Goal: Task Accomplishment & Management: Manage account settings

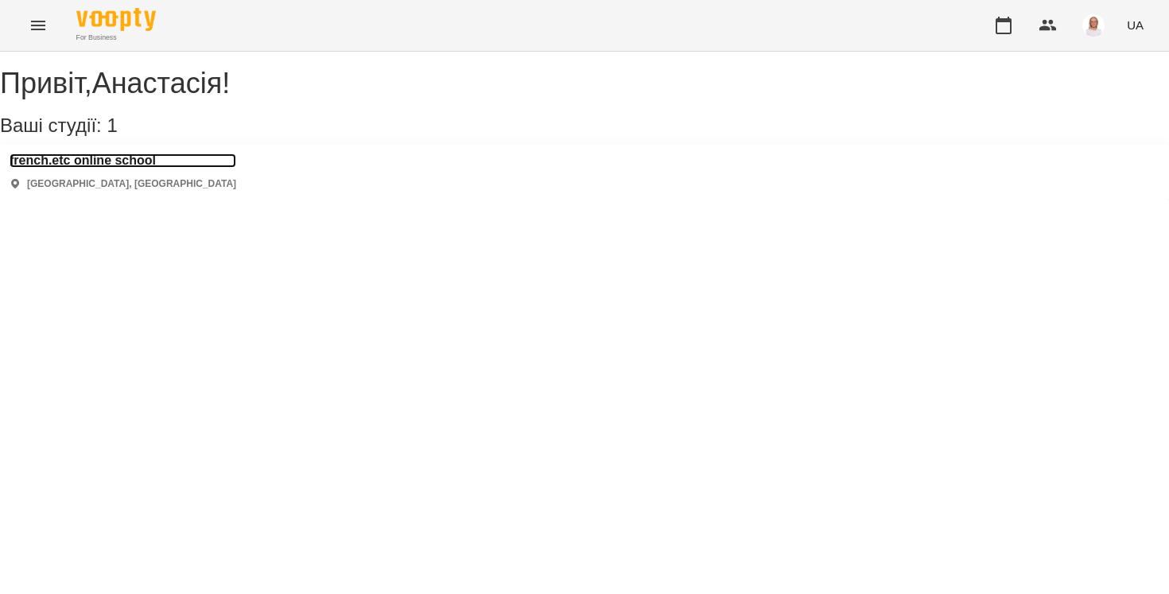
click at [145, 168] on h3 "french.etc online school" at bounding box center [123, 161] width 227 height 14
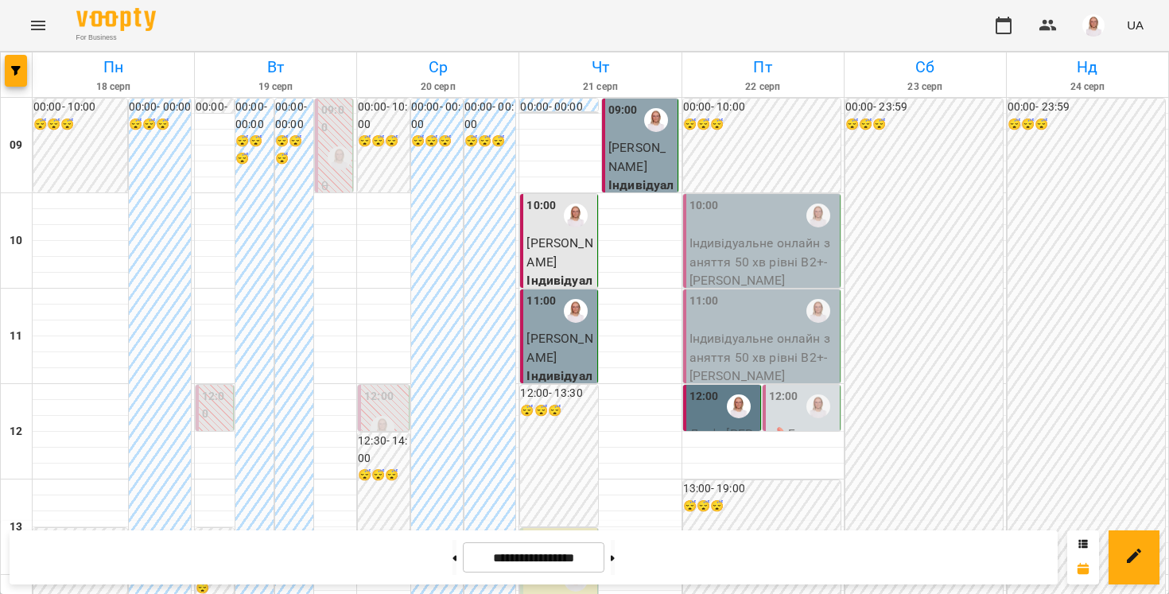
click at [731, 267] on p "Індивідуальне онлайн заняття 50 хв рівні В2+ - [PERSON_NAME]" at bounding box center [763, 262] width 147 height 56
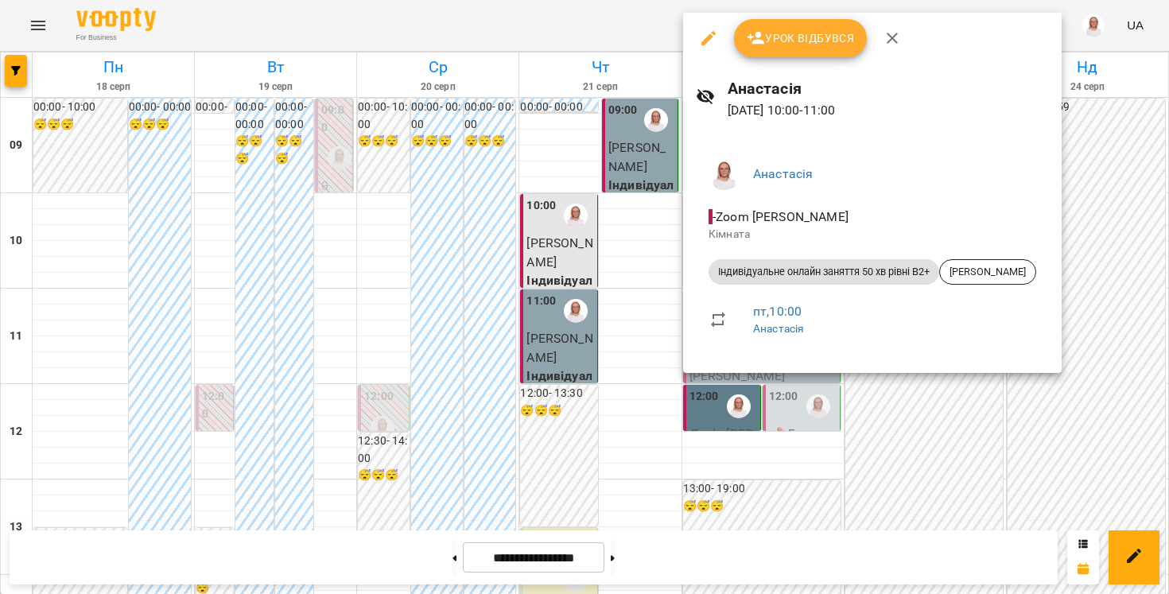
click at [583, 40] on div at bounding box center [584, 297] width 1169 height 594
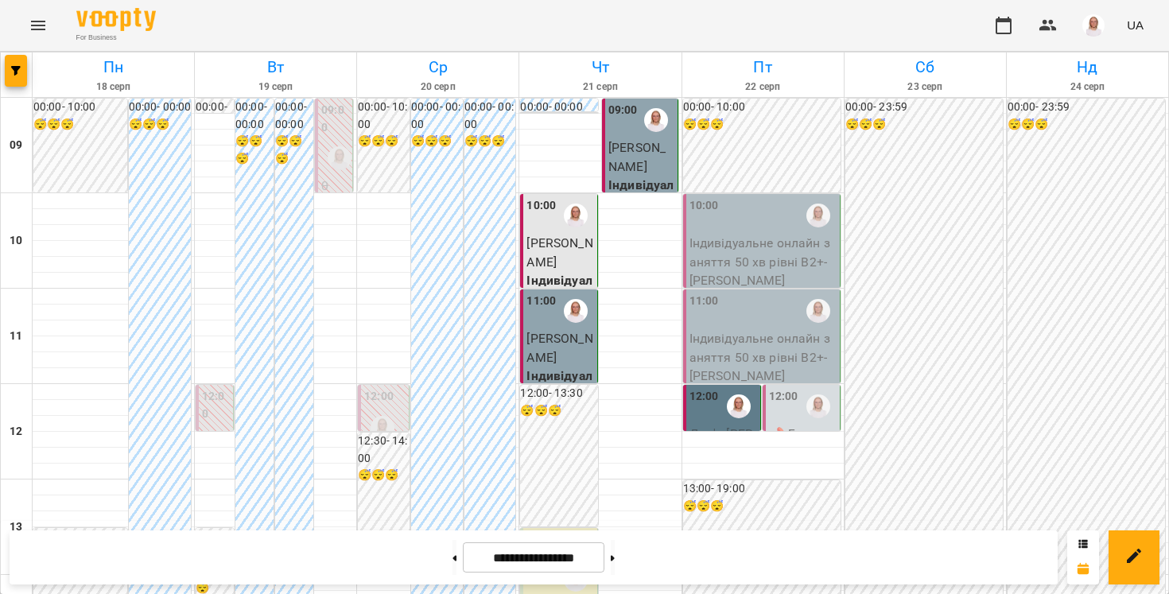
click at [734, 423] on div at bounding box center [739, 406] width 37 height 37
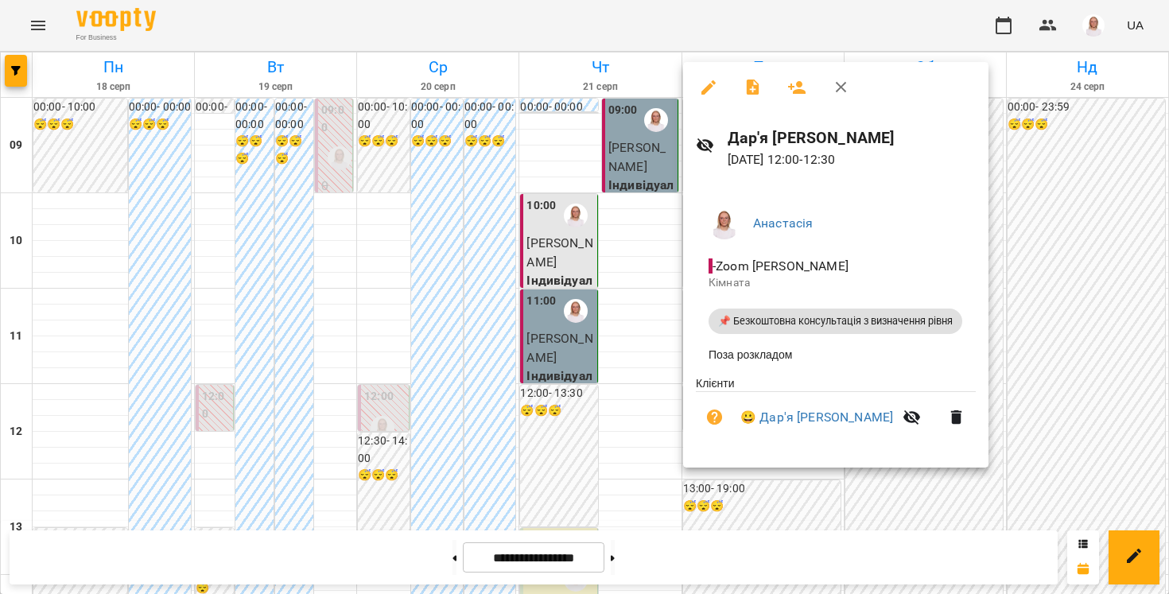
click at [697, 99] on button "button" at bounding box center [709, 87] width 38 height 38
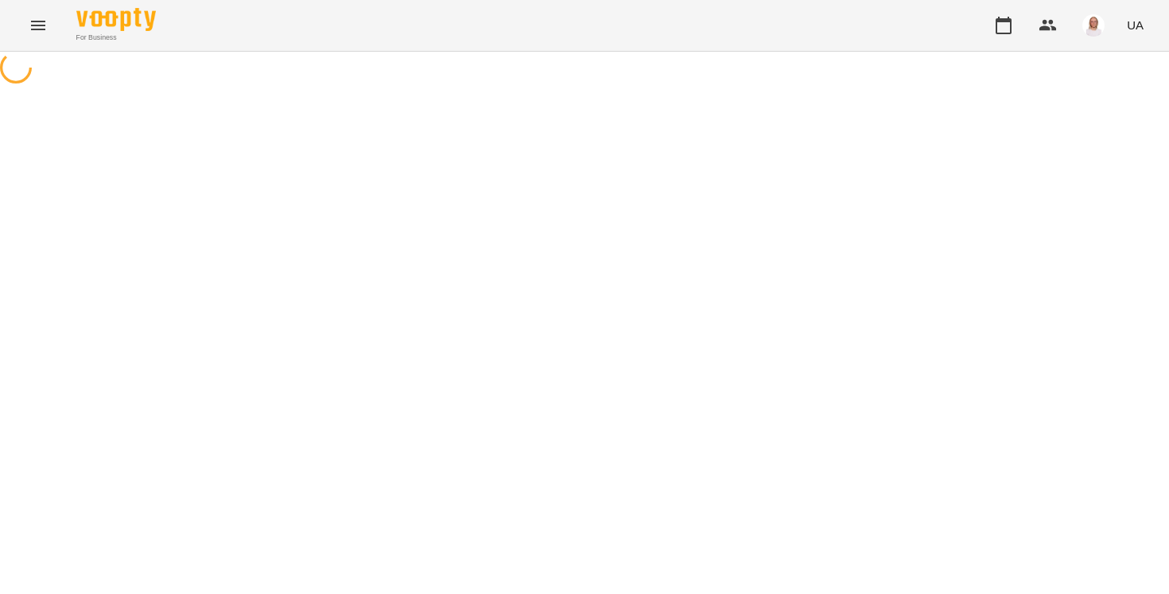
select select "**********"
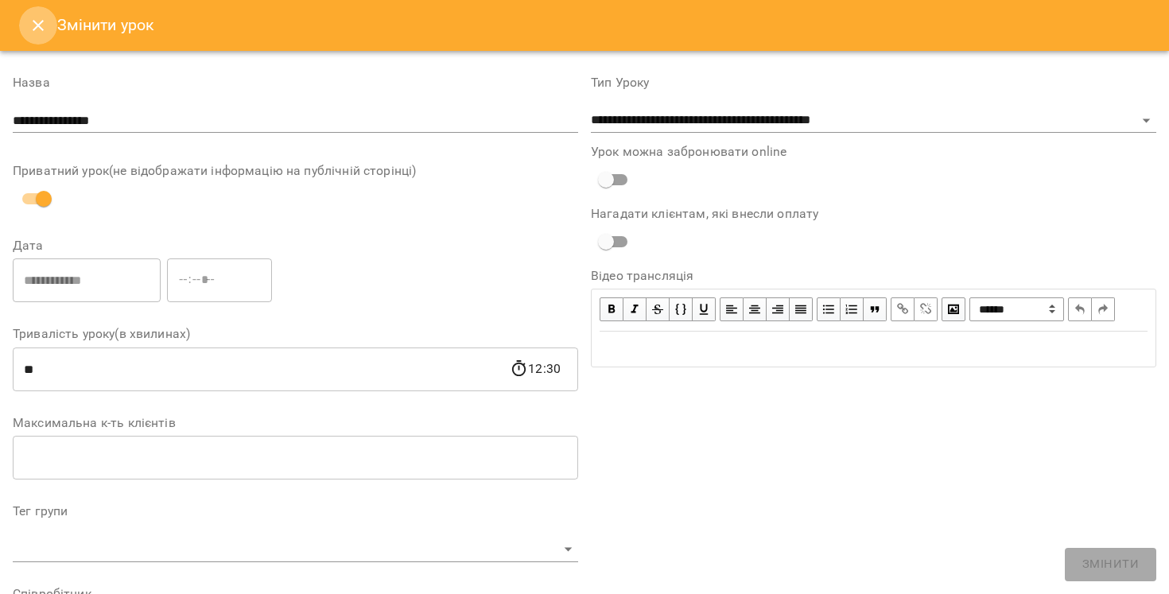
click at [25, 22] on button "Close" at bounding box center [38, 25] width 38 height 38
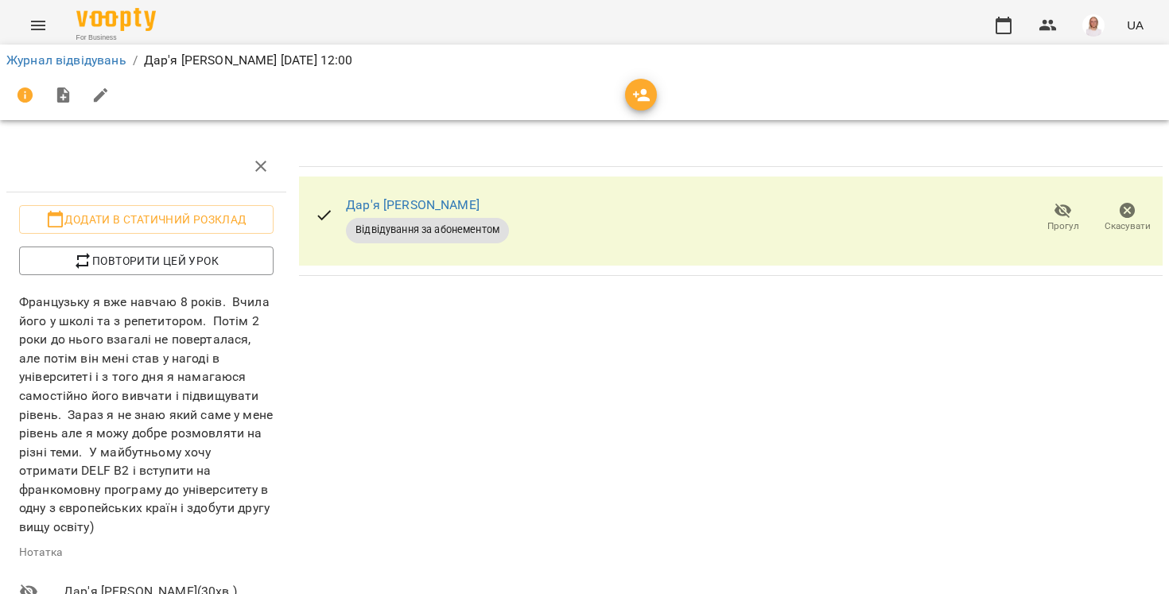
click at [36, 68] on li "Журнал відвідувань" at bounding box center [66, 60] width 120 height 19
click at [35, 62] on link "Журнал відвідувань" at bounding box center [66, 59] width 120 height 15
